Goal: Task Accomplishment & Management: Use online tool/utility

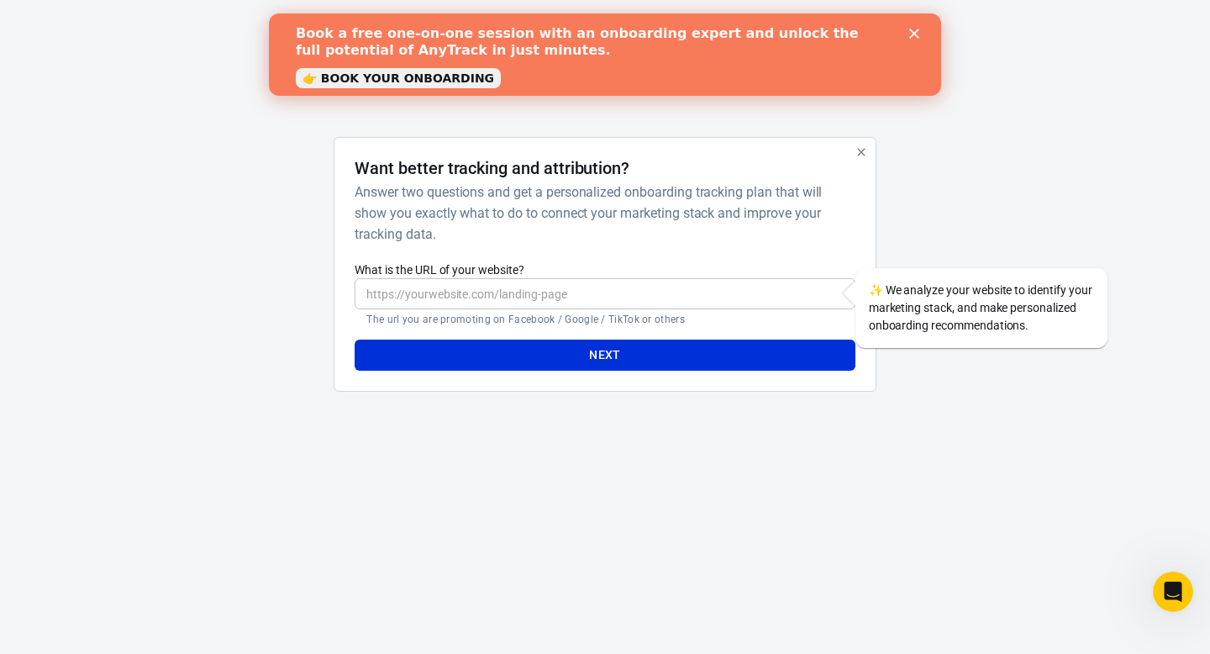
click at [913, 31] on polygon "Close" at bounding box center [914, 34] width 10 height 10
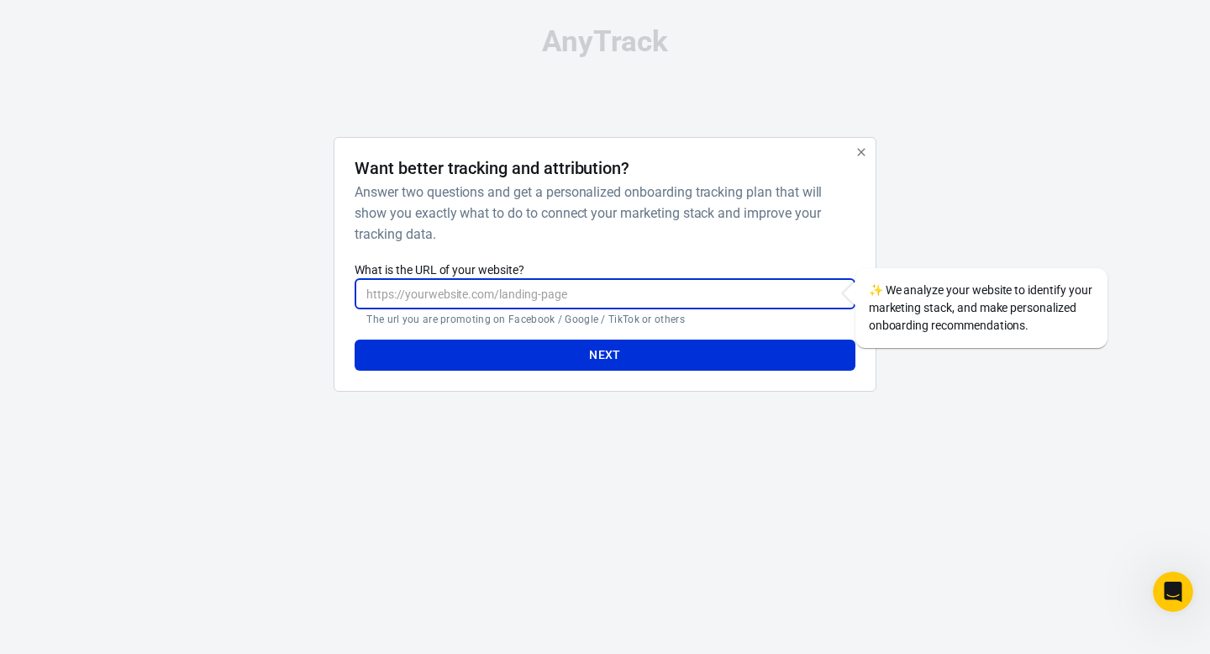
click at [522, 288] on input "What is the URL of your website?" at bounding box center [605, 293] width 500 height 31
paste input "[URL][DOMAIN_NAME]"
type input "[URL][DOMAIN_NAME]"
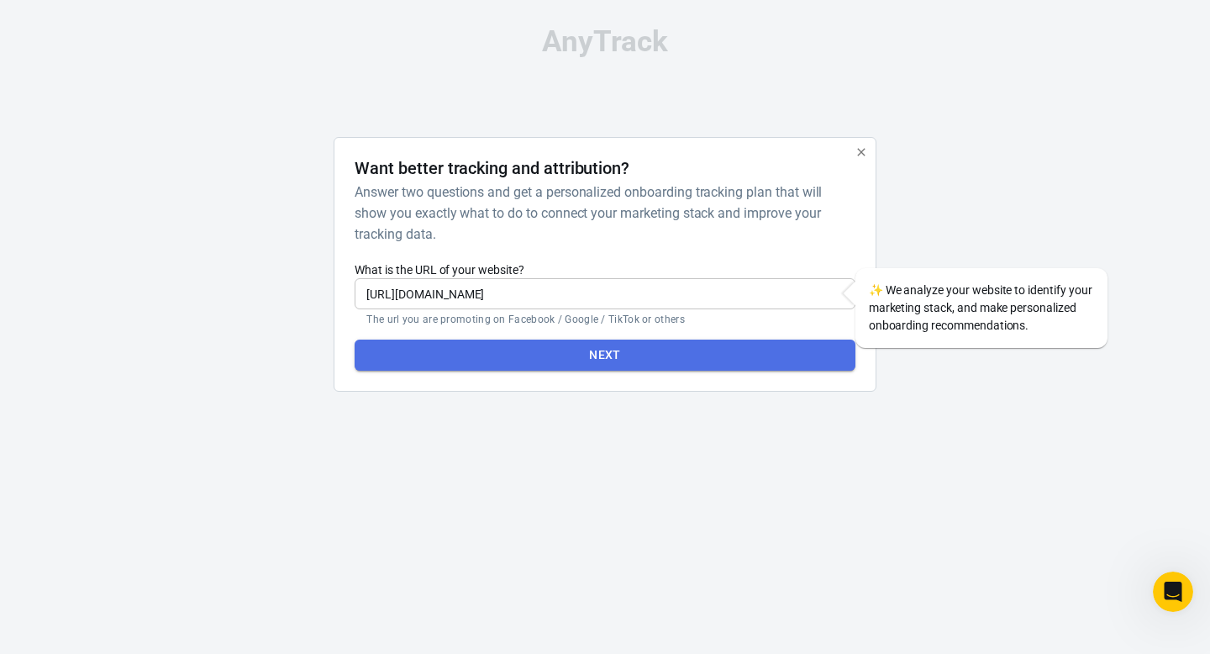
click at [558, 356] on button "Next" at bounding box center [605, 355] width 500 height 31
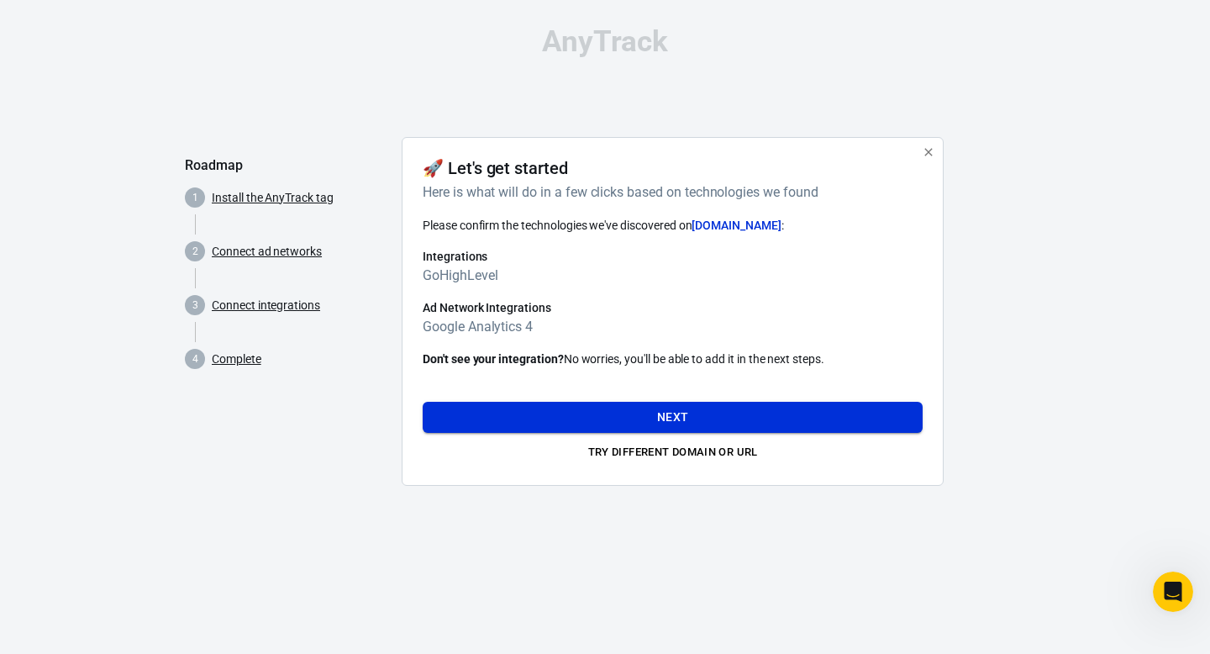
click at [682, 413] on button "Next" at bounding box center [673, 417] width 500 height 31
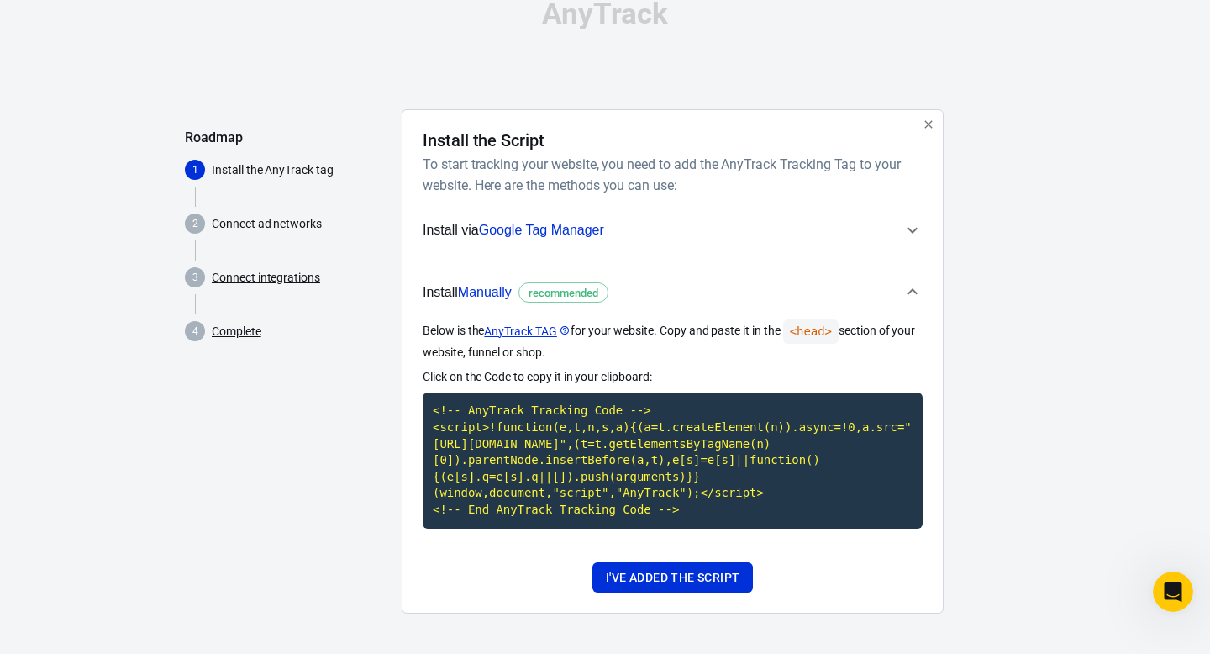
scroll to position [45, 0]
